Goal: Transaction & Acquisition: Purchase product/service

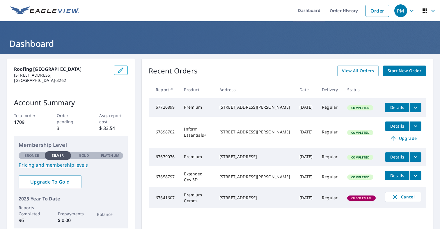
click at [405, 70] on span "Start New Order" at bounding box center [404, 70] width 34 height 7
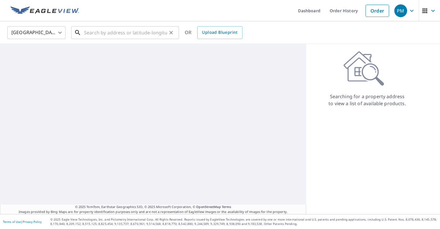
click at [154, 33] on input "text" at bounding box center [125, 32] width 83 height 16
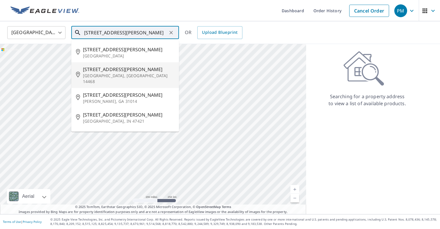
click at [127, 74] on p "[GEOGRAPHIC_DATA], [GEOGRAPHIC_DATA] 14468" at bounding box center [128, 79] width 91 height 12
type input "[STREET_ADDRESS][PERSON_NAME][PERSON_NAME]"
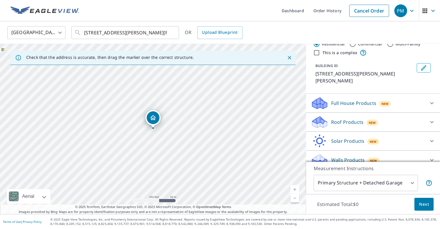
scroll to position [18, 0]
click at [397, 114] on div "Roof Products New" at bounding box center [368, 121] width 114 height 14
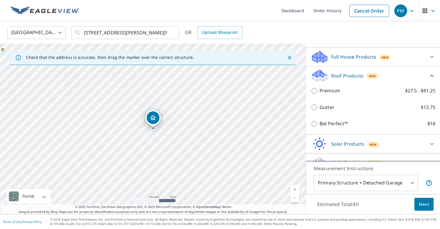
scroll to position [68, 0]
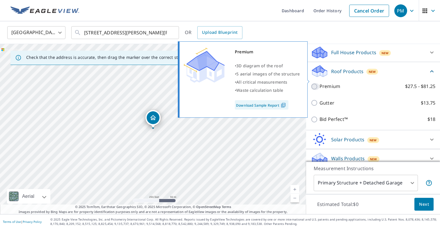
click at [315, 83] on input "Premium $27.5 - $81.25" at bounding box center [315, 86] width 9 height 7
checkbox input "true"
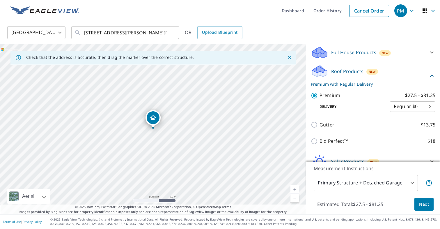
scroll to position [90, 0]
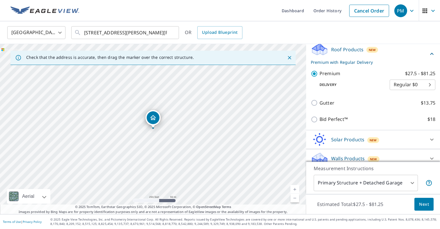
click at [422, 207] on span "Next" at bounding box center [424, 203] width 10 height 7
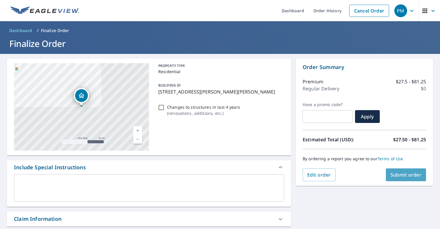
click at [410, 175] on span "Submit order" at bounding box center [405, 174] width 31 height 6
checkbox input "true"
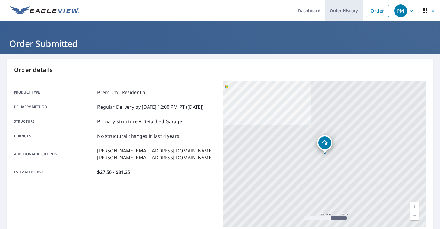
click at [354, 17] on link "Order History" at bounding box center [344, 10] width 38 height 21
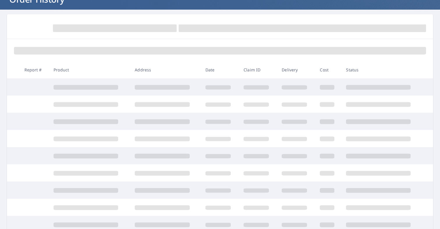
scroll to position [48, 0]
